Goal: Task Accomplishment & Management: Manage account settings

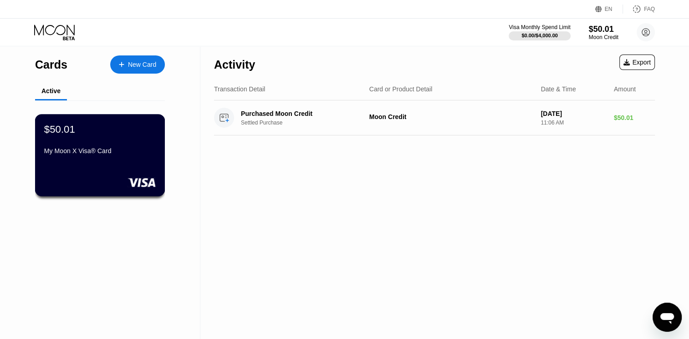
click at [98, 158] on div "My Moon X Visa® Card" at bounding box center [99, 152] width 111 height 11
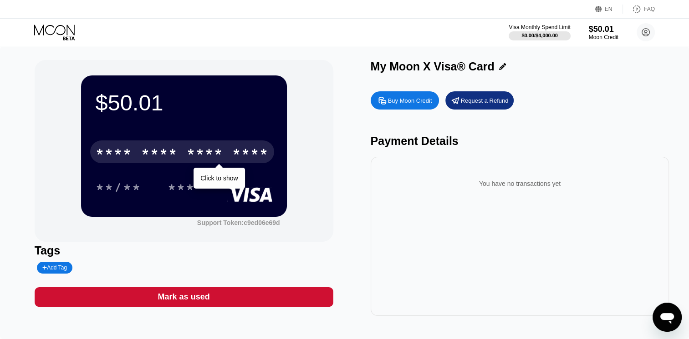
click at [114, 150] on div "* * * *" at bounding box center [114, 153] width 36 height 15
click at [248, 157] on div "4998" at bounding box center [250, 153] width 36 height 15
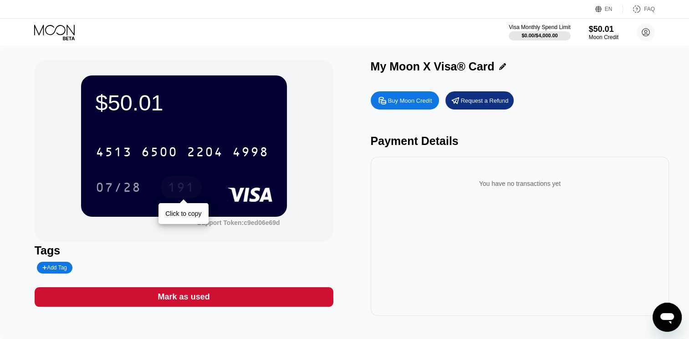
click at [167, 188] on div "191" at bounding box center [180, 189] width 27 height 15
